Goal: Find specific page/section: Find specific page/section

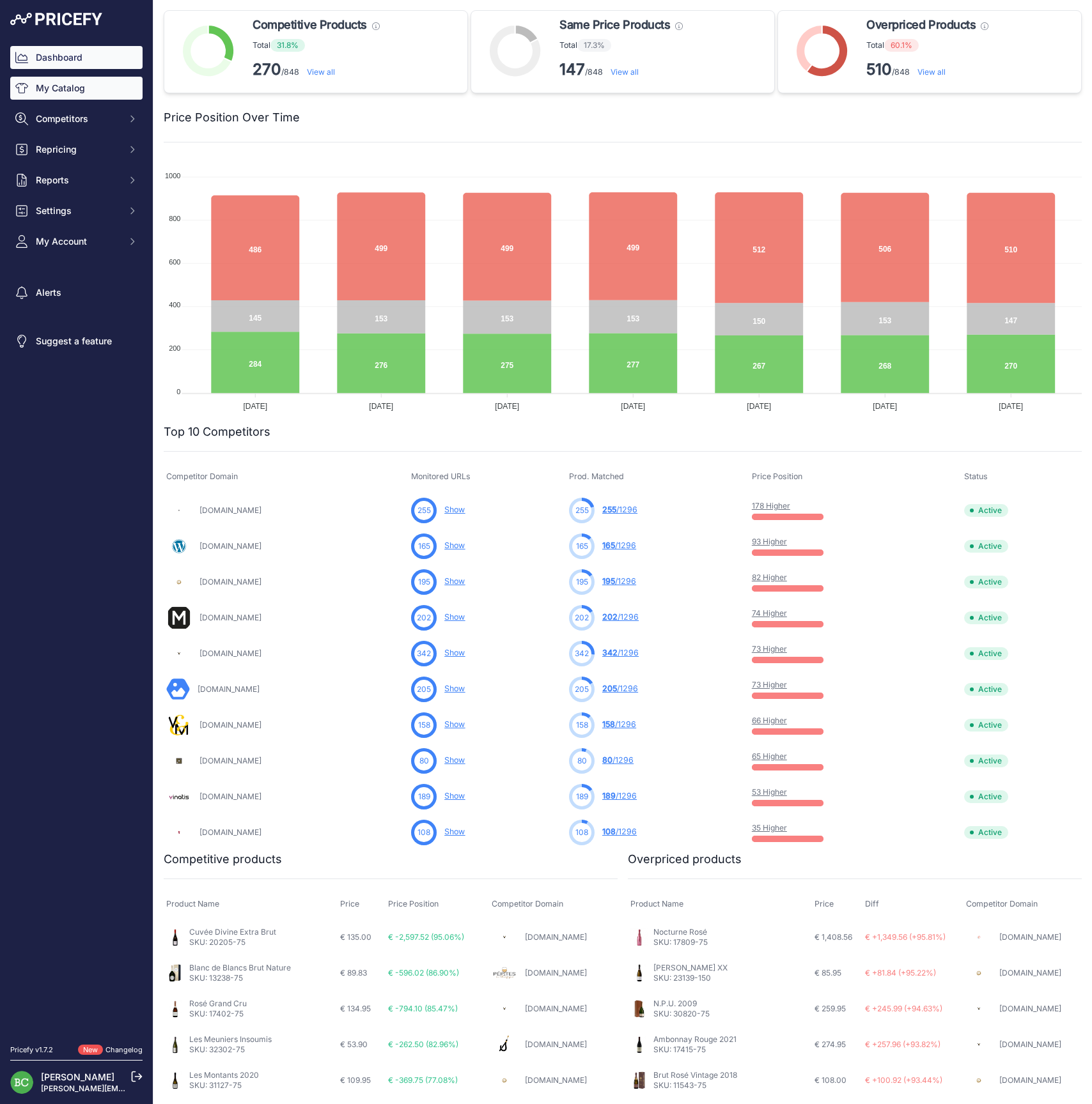
click at [68, 94] on link "My Catalog" at bounding box center [76, 88] width 132 height 23
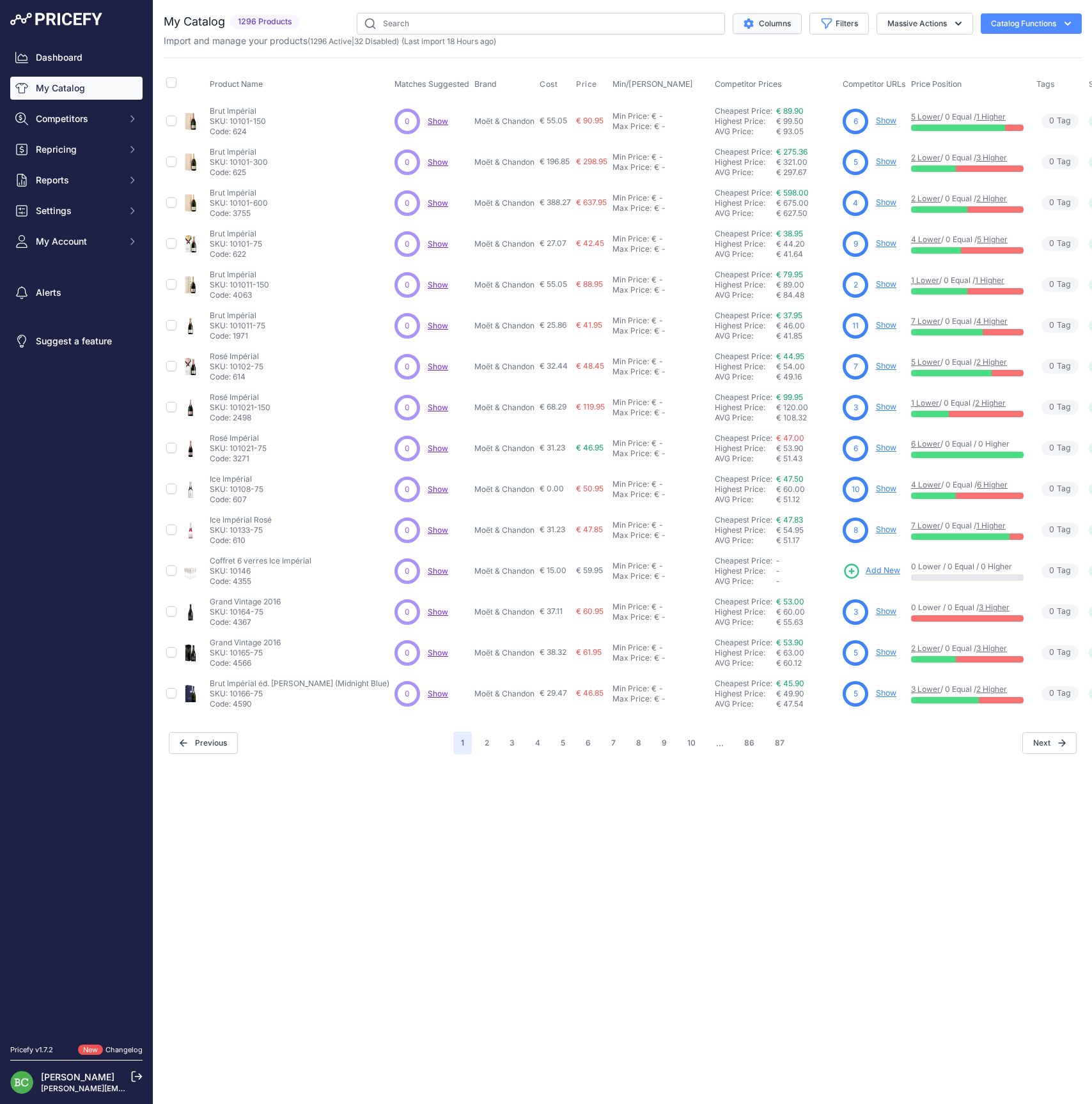
click at [770, 25] on button "Columns" at bounding box center [767, 24] width 69 height 21
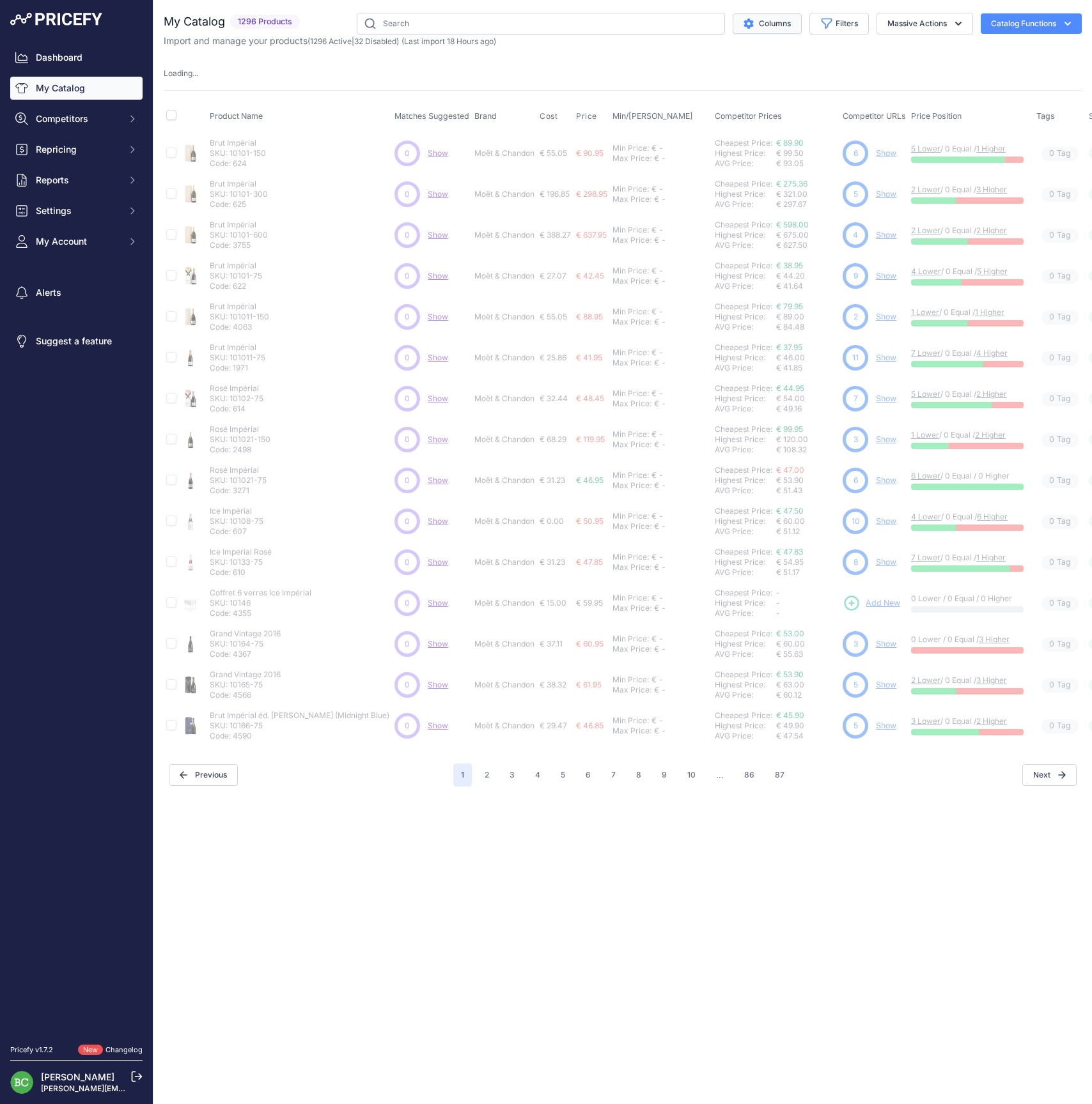
click at [770, 25] on button "Columns" at bounding box center [767, 24] width 69 height 21
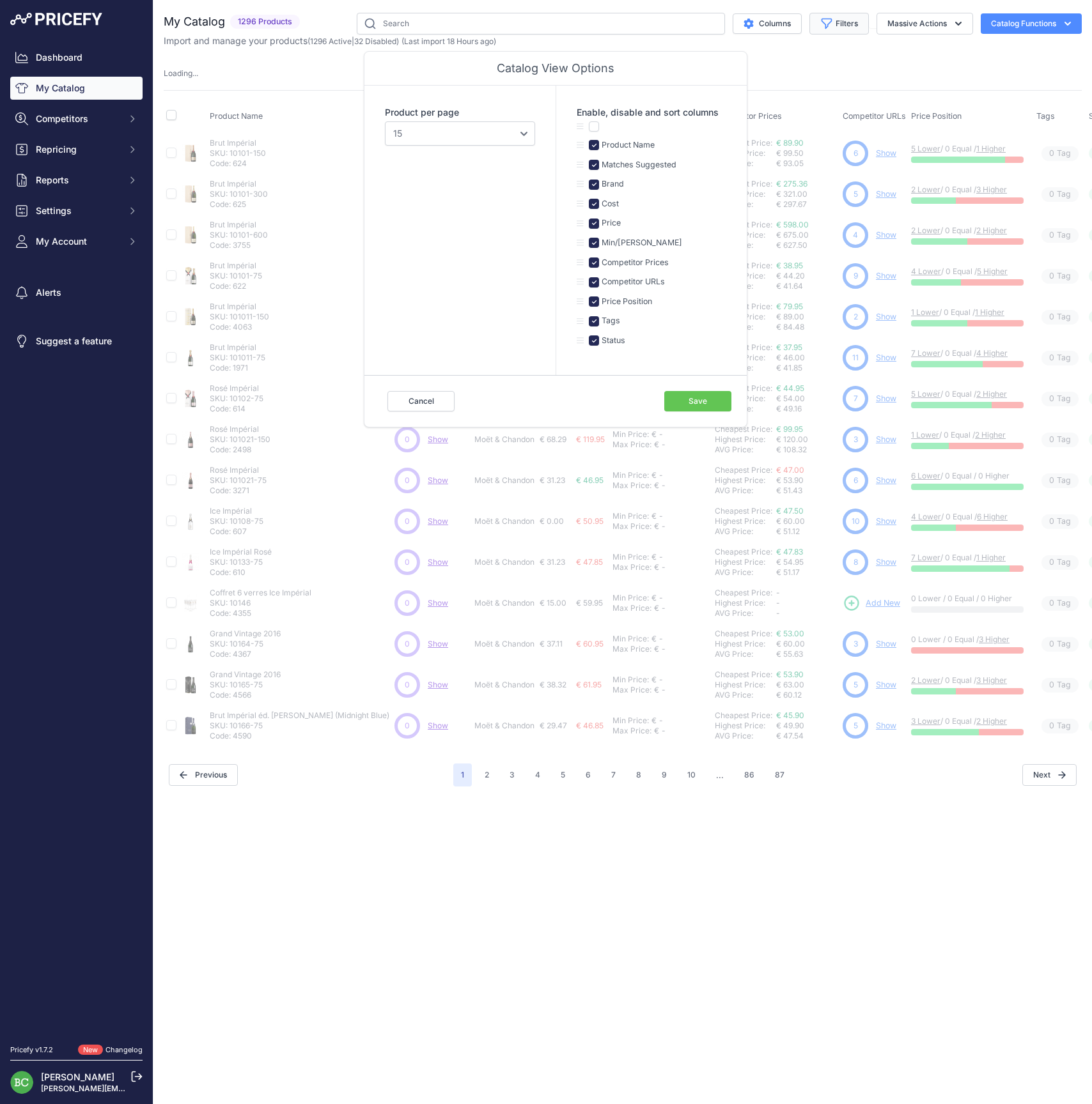
click at [832, 21] on button "Filters" at bounding box center [838, 24] width 59 height 22
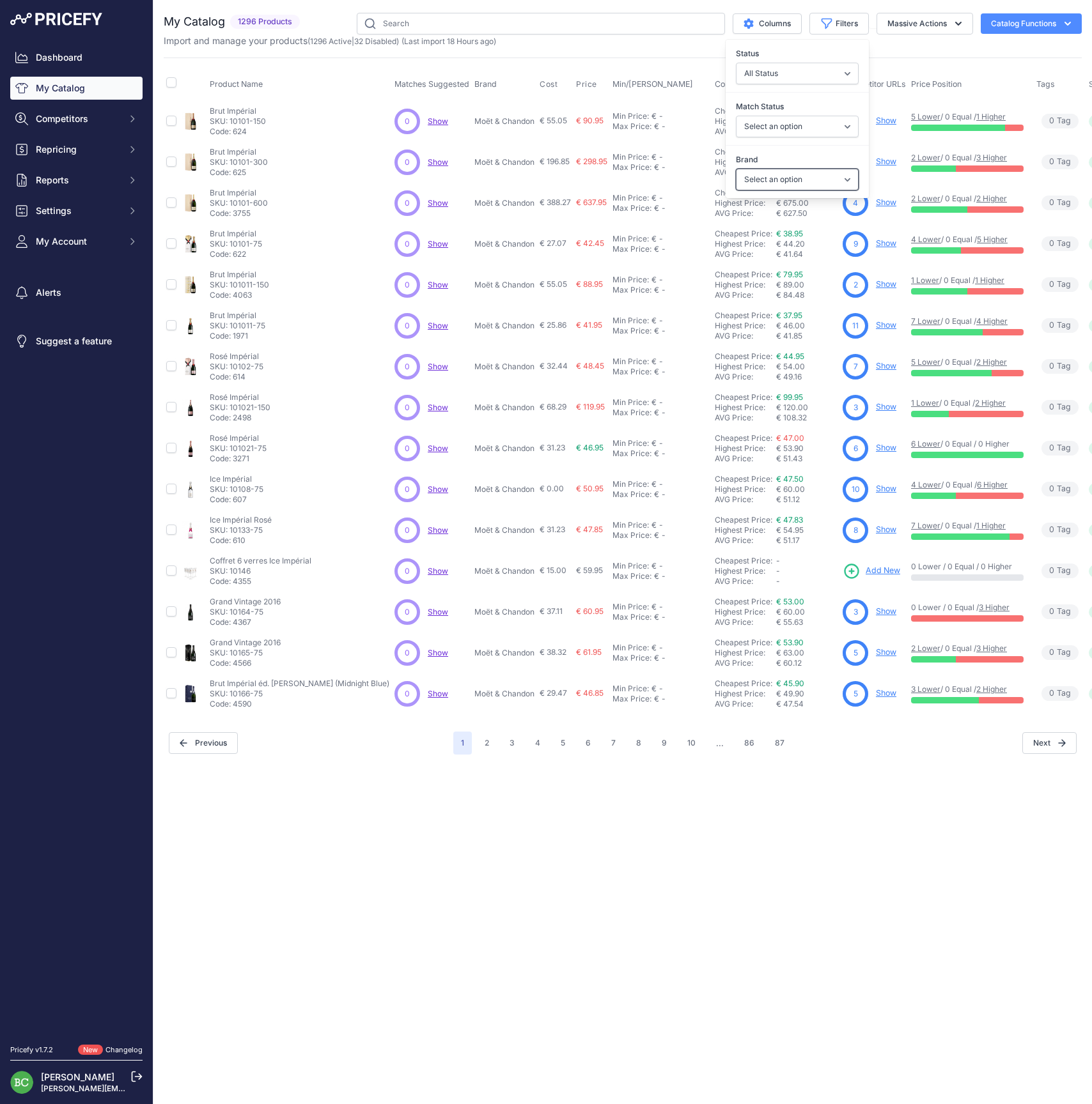
select select "[PERSON_NAME]"
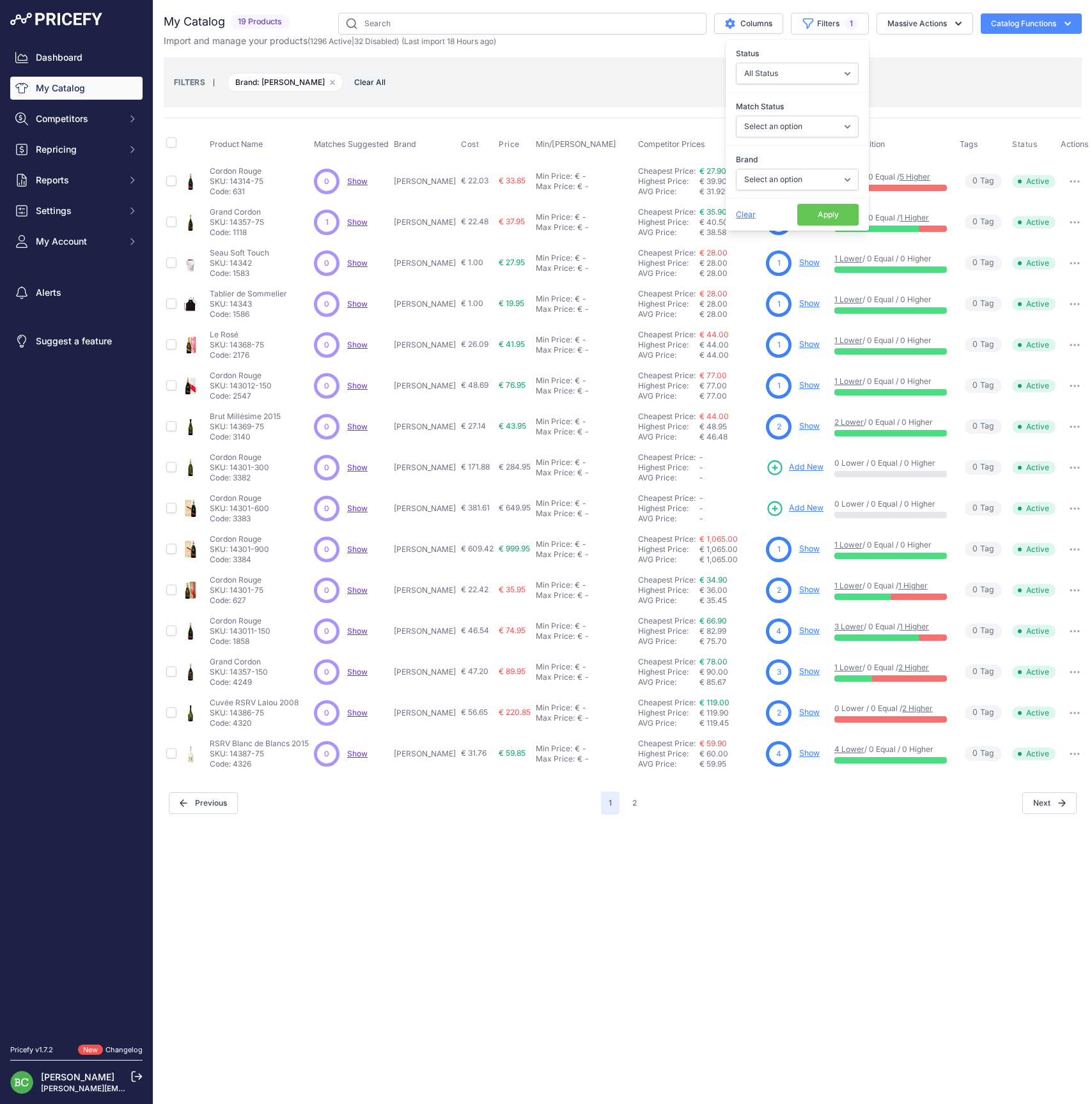
click at [521, 827] on div "You are not connected to the internet. My Catalog" at bounding box center [621, 414] width 918 height 828
click at [639, 799] on button "2" at bounding box center [634, 803] width 20 height 23
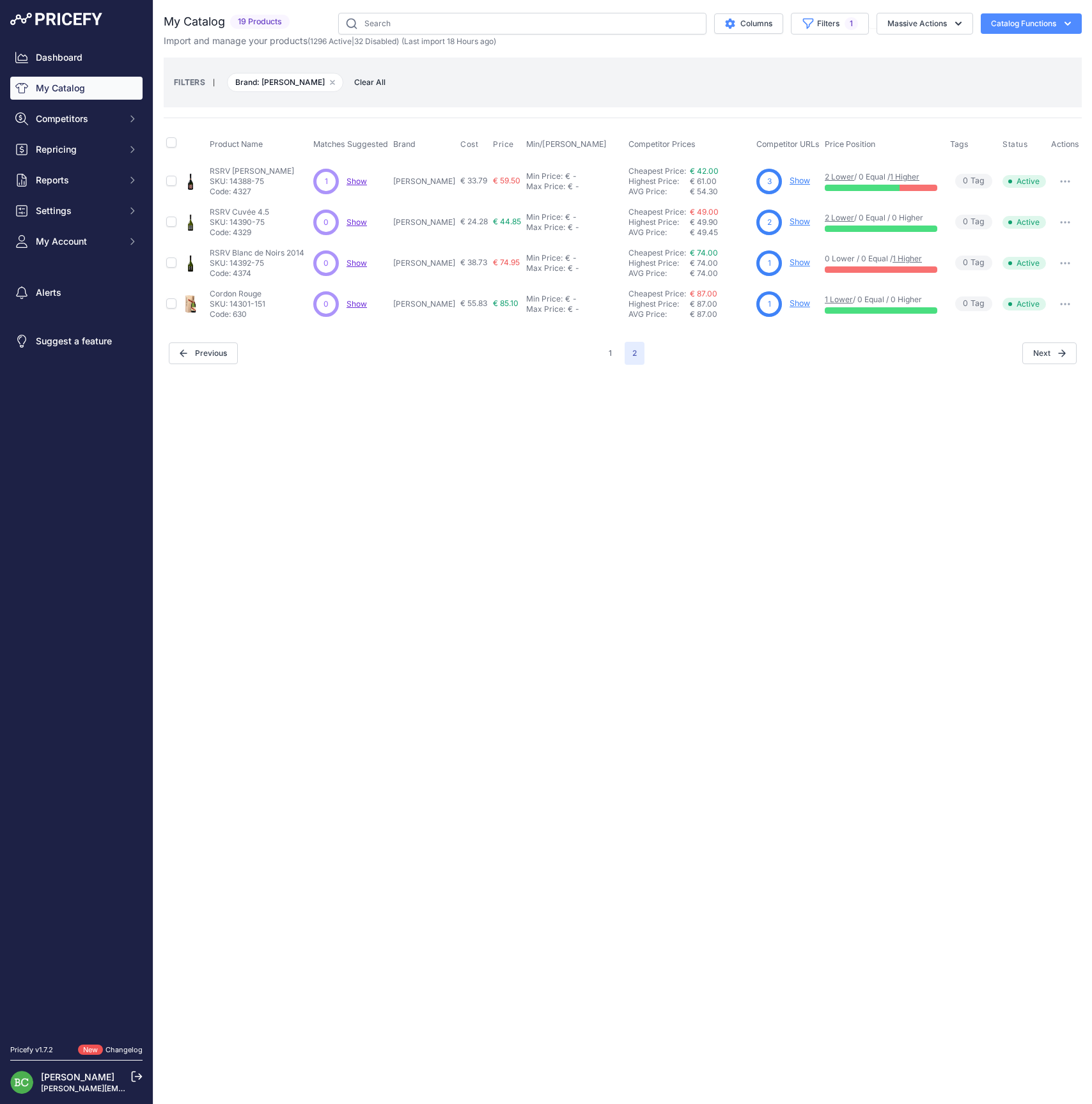
click at [808, 219] on link "Show" at bounding box center [800, 222] width 21 height 9
